Goal: Transaction & Acquisition: Purchase product/service

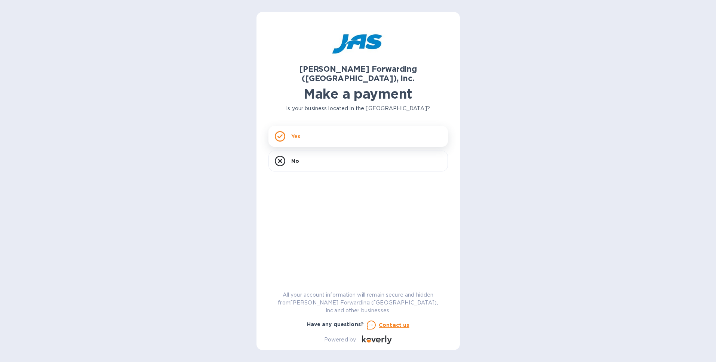
click at [367, 126] on div "Yes" at bounding box center [357, 136] width 179 height 21
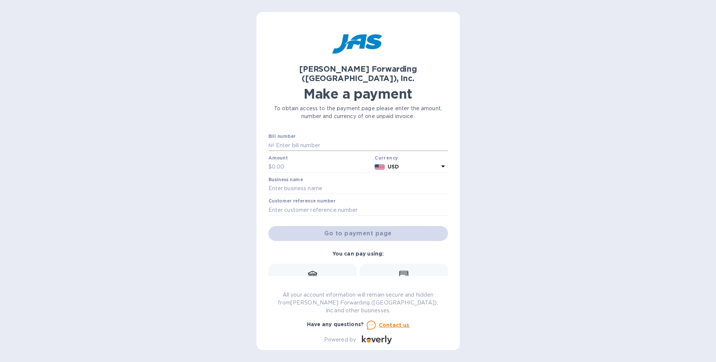
click at [348, 140] on input "text" at bounding box center [360, 145] width 173 height 11
type input "I00044367"
click at [305, 156] on div "Amount $" at bounding box center [320, 164] width 104 height 17
click at [287, 161] on input "text" at bounding box center [322, 166] width 100 height 11
type input "11,125.00"
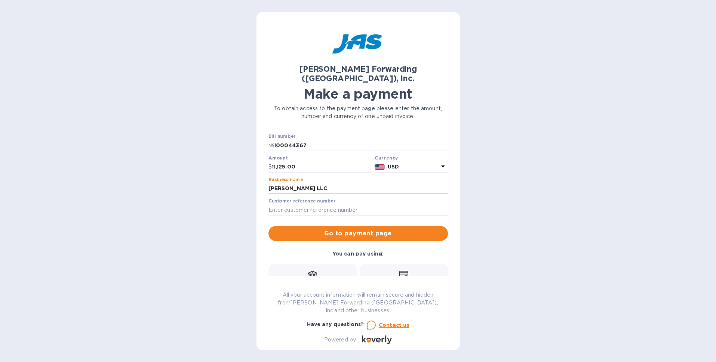
type input "[PERSON_NAME] LLC"
click at [396, 270] on div "Credit card and more..." at bounding box center [403, 284] width 79 height 29
click at [384, 229] on span "Go to payment page" at bounding box center [357, 233] width 167 height 9
